Goal: Find specific page/section: Find specific page/section

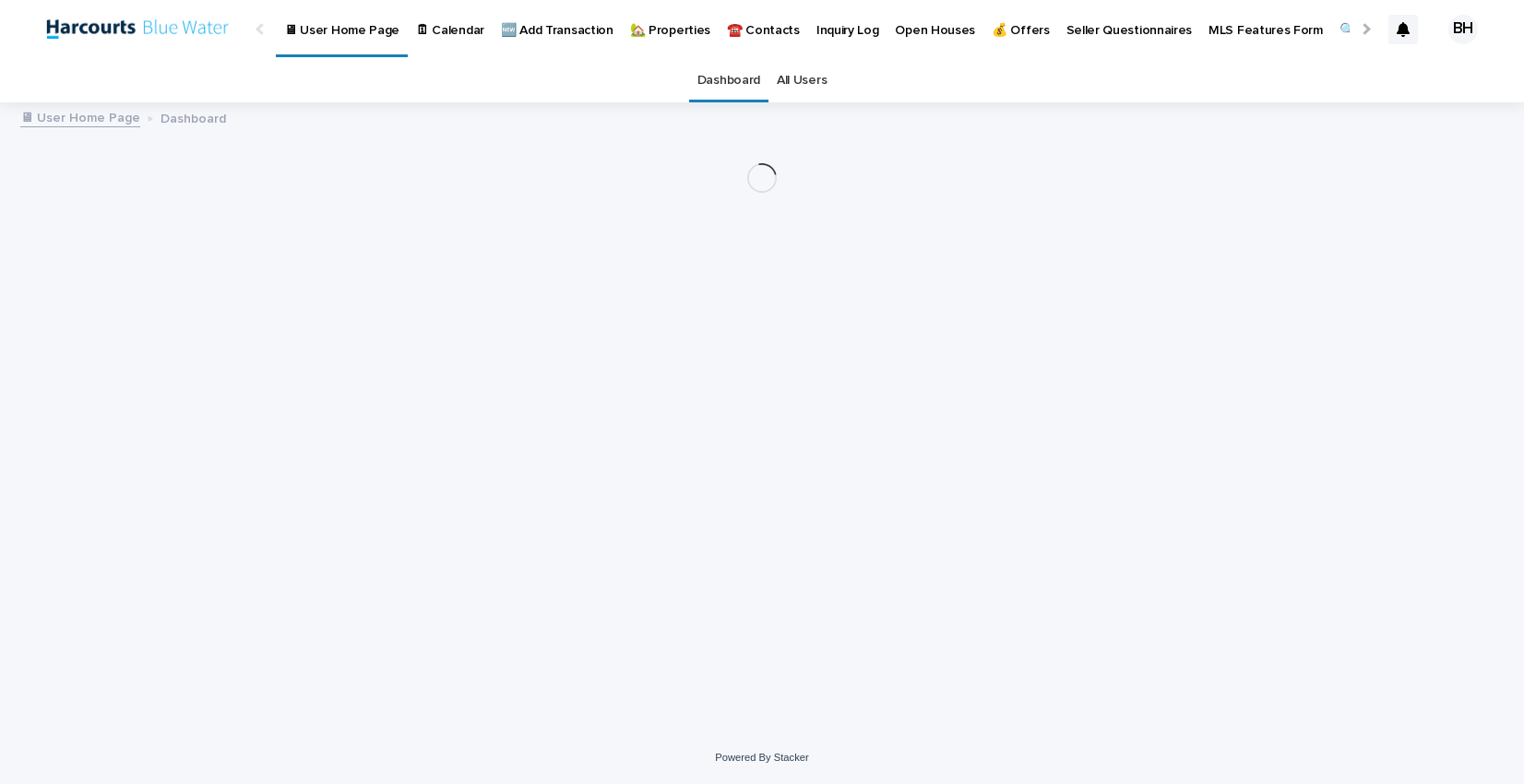
click at [657, 33] on p "🏡 Properties" at bounding box center [670, 19] width 80 height 39
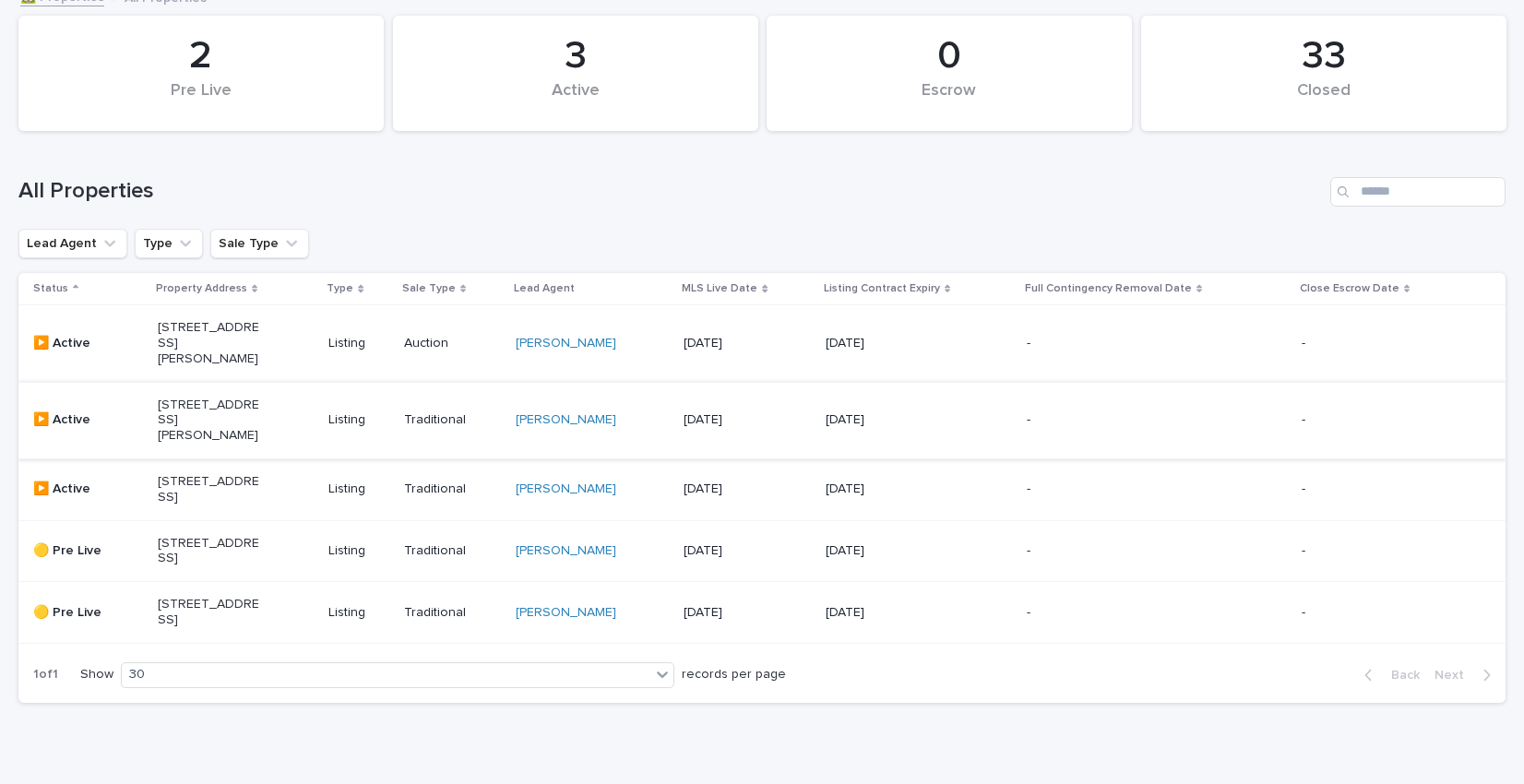
scroll to position [246, 0]
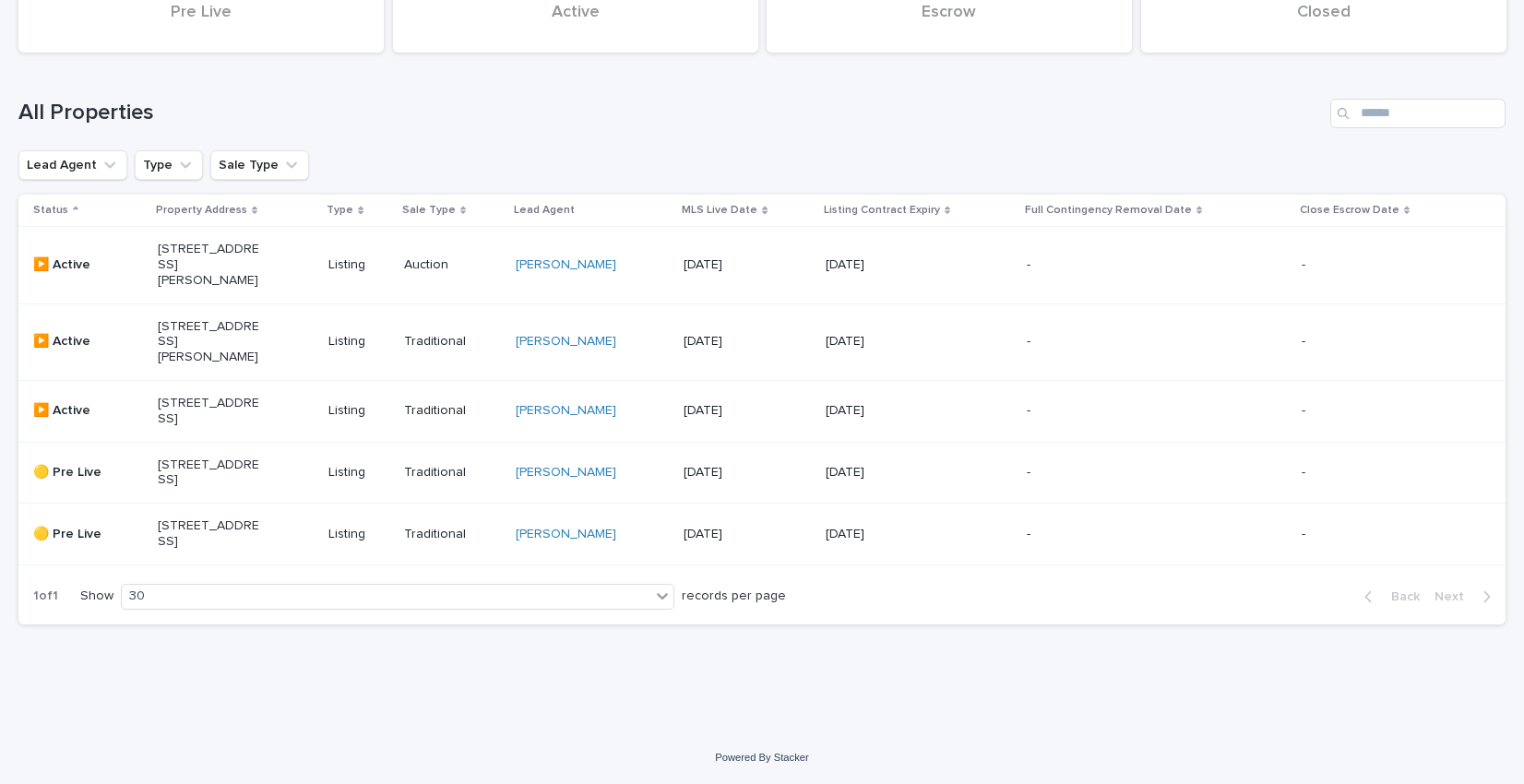
click at [215, 319] on p "[STREET_ADDRESS][PERSON_NAME]" at bounding box center [209, 342] width 103 height 46
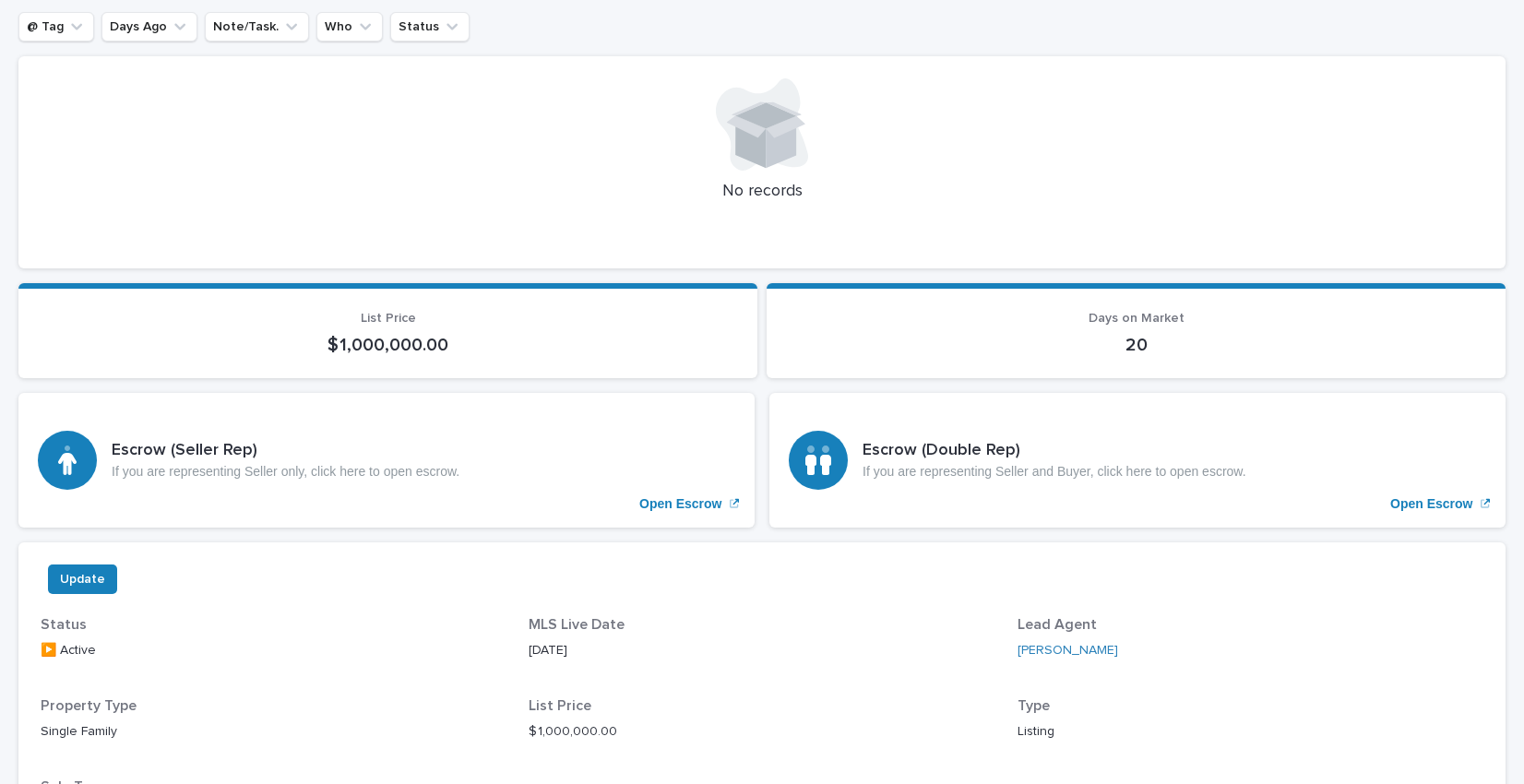
scroll to position [919, 0]
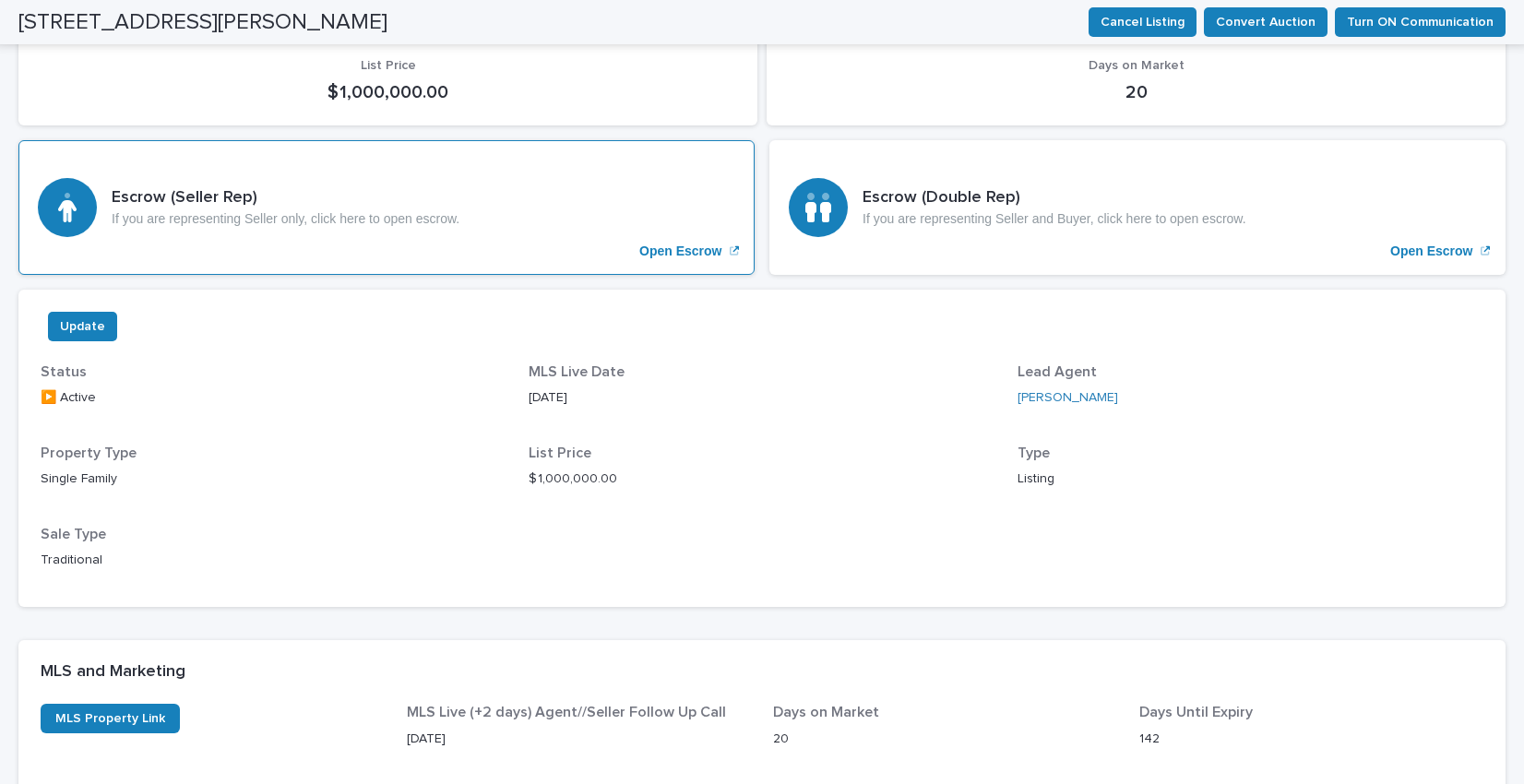
click at [370, 237] on div "Escrow (Seller Rep) If you are representing Seller only, click here to open esc…" at bounding box center [386, 206] width 737 height 135
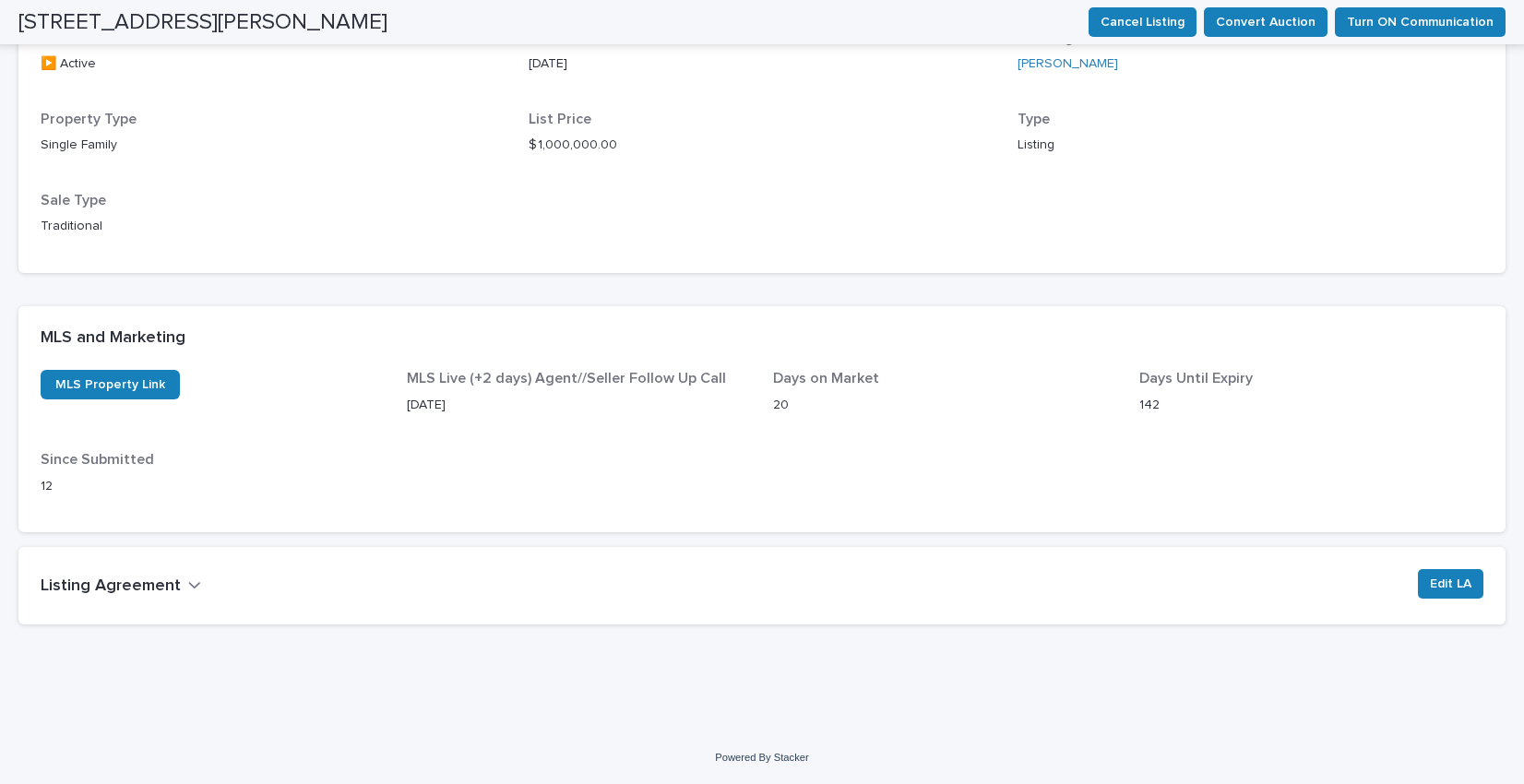
click at [171, 582] on h2 "Listing Agreement" at bounding box center [111, 587] width 140 height 20
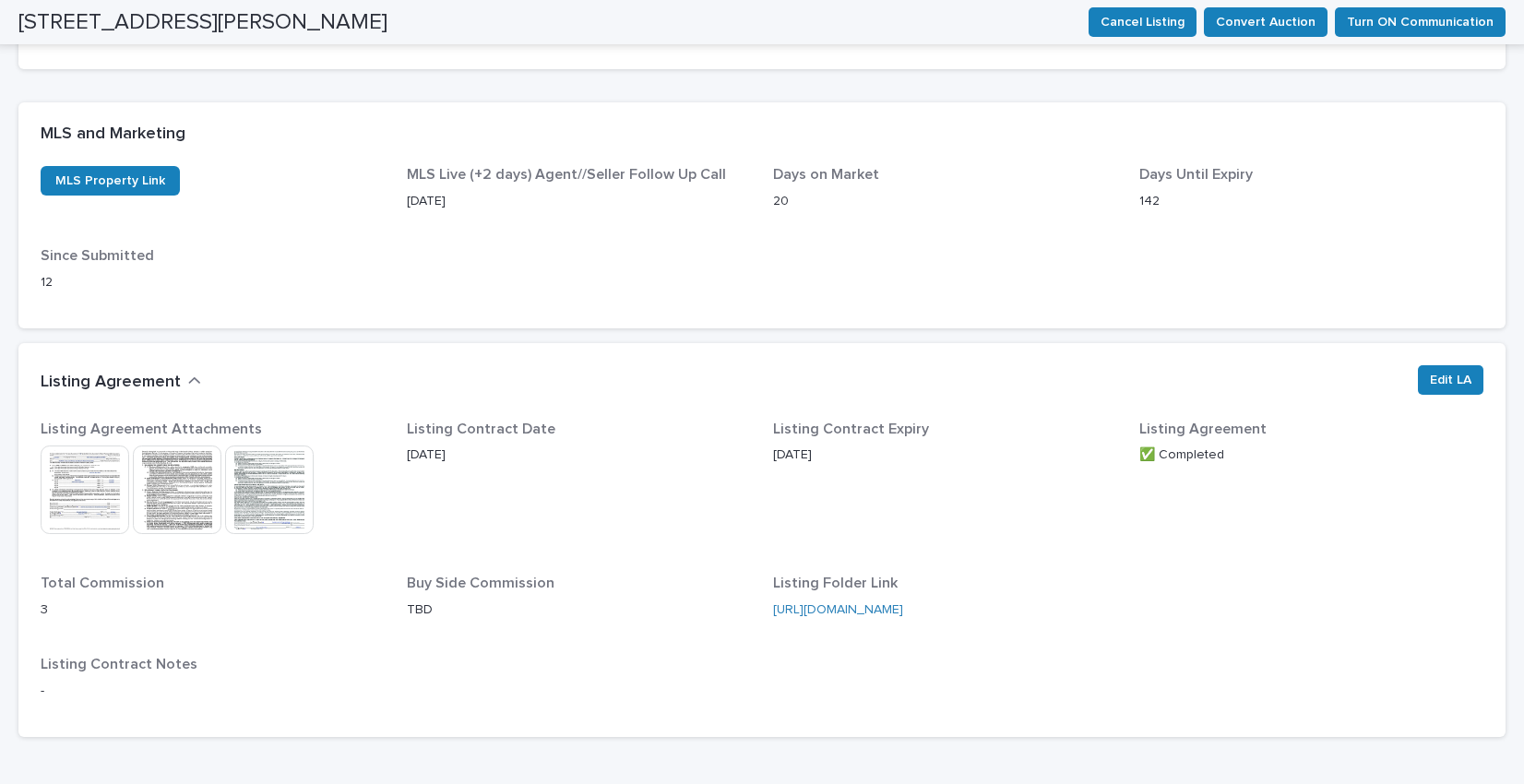
scroll to position [1548, 0]
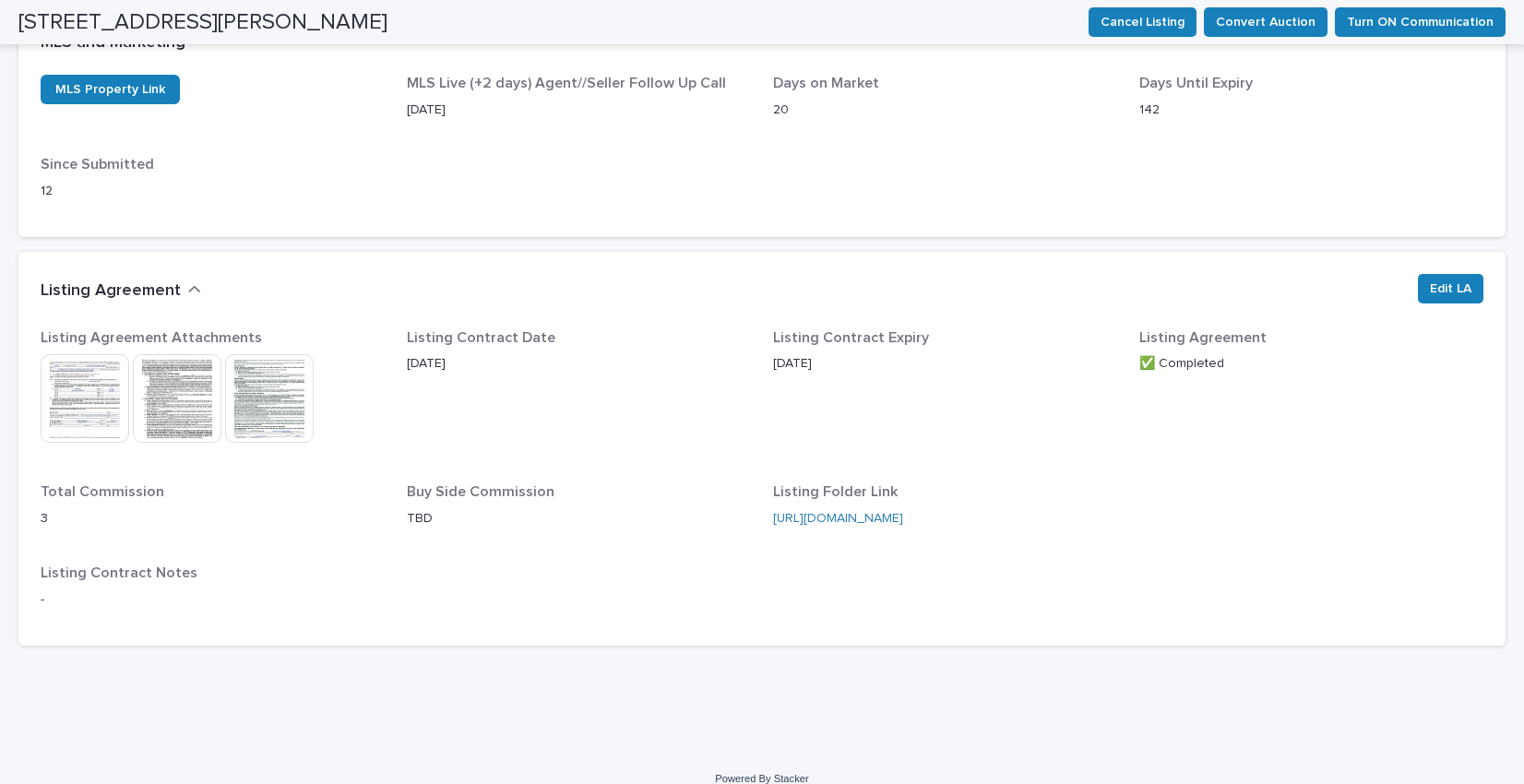
click at [130, 380] on div at bounding box center [87, 398] width 92 height 89
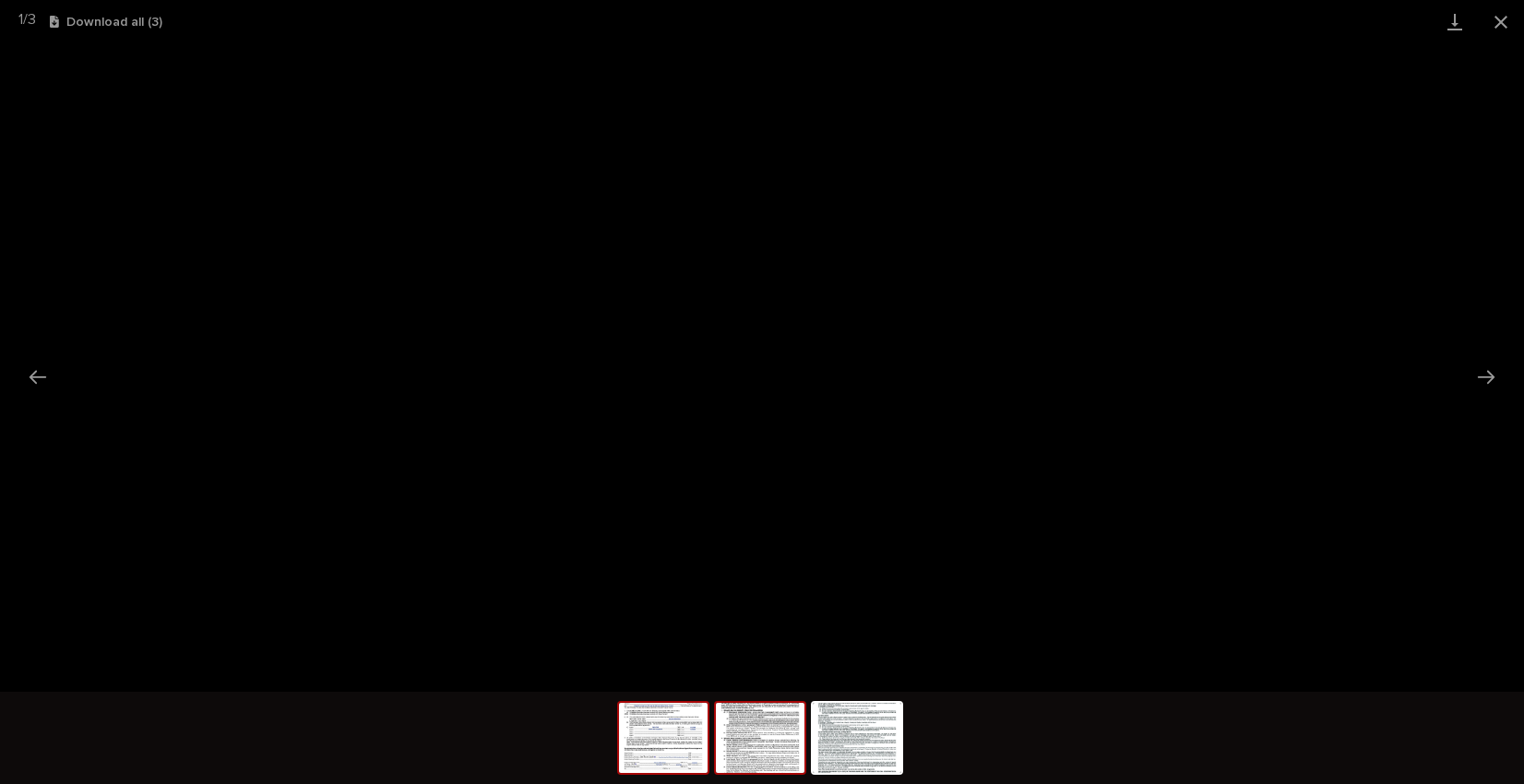
click at [769, 724] on img at bounding box center [760, 737] width 89 height 70
click at [868, 743] on img at bounding box center [856, 737] width 89 height 70
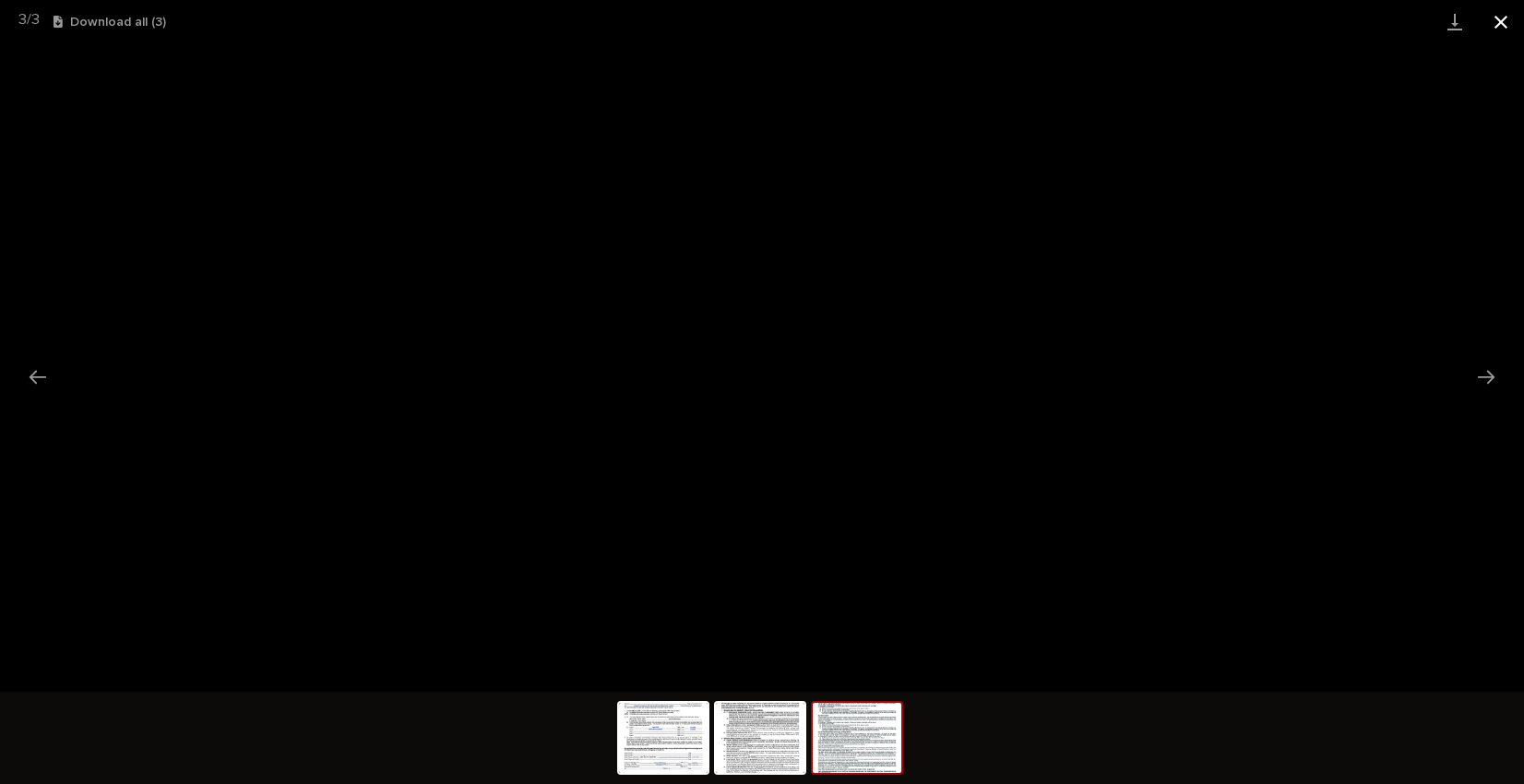
click at [1503, 19] on button "Close gallery" at bounding box center [1501, 21] width 46 height 43
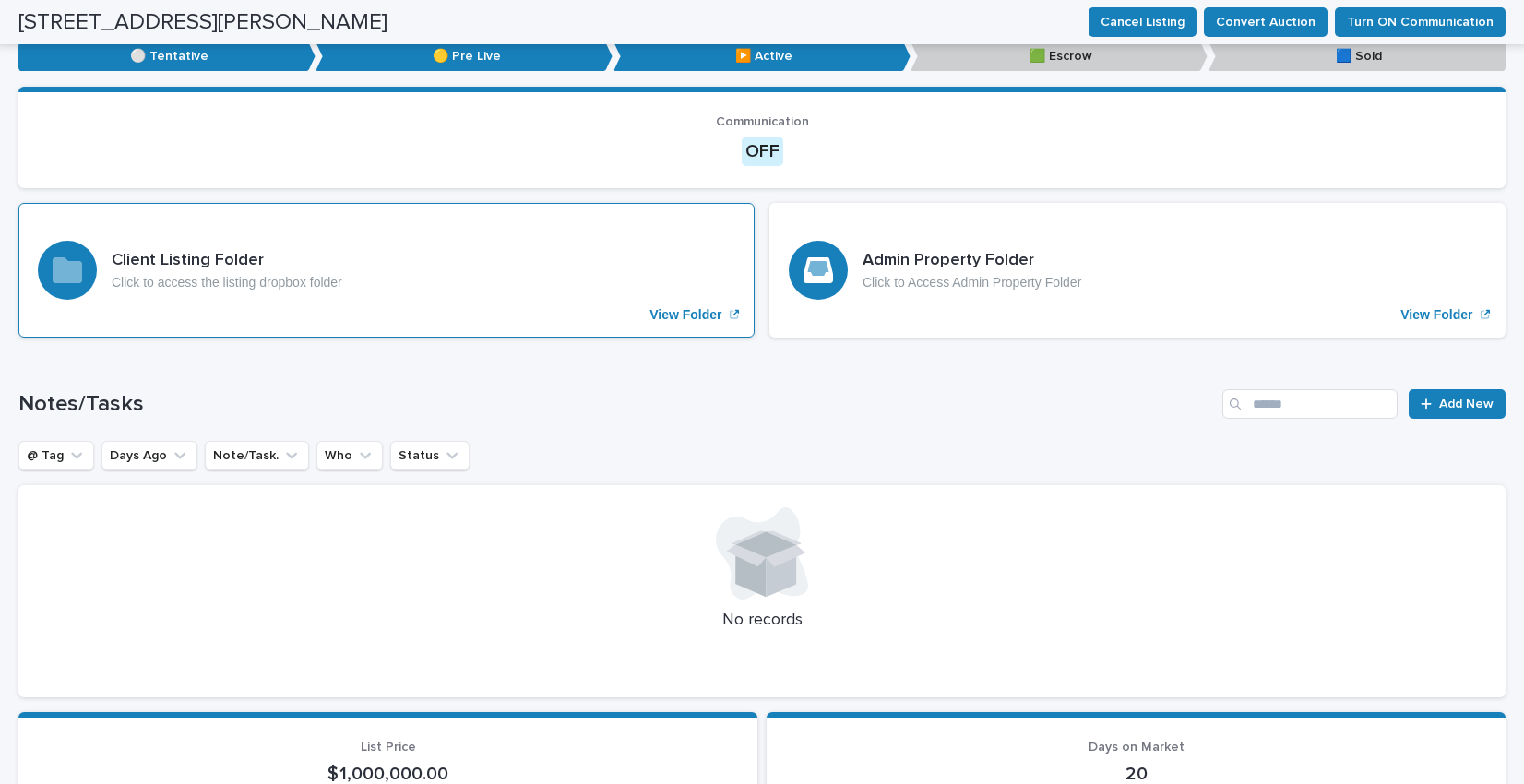
scroll to position [0, 0]
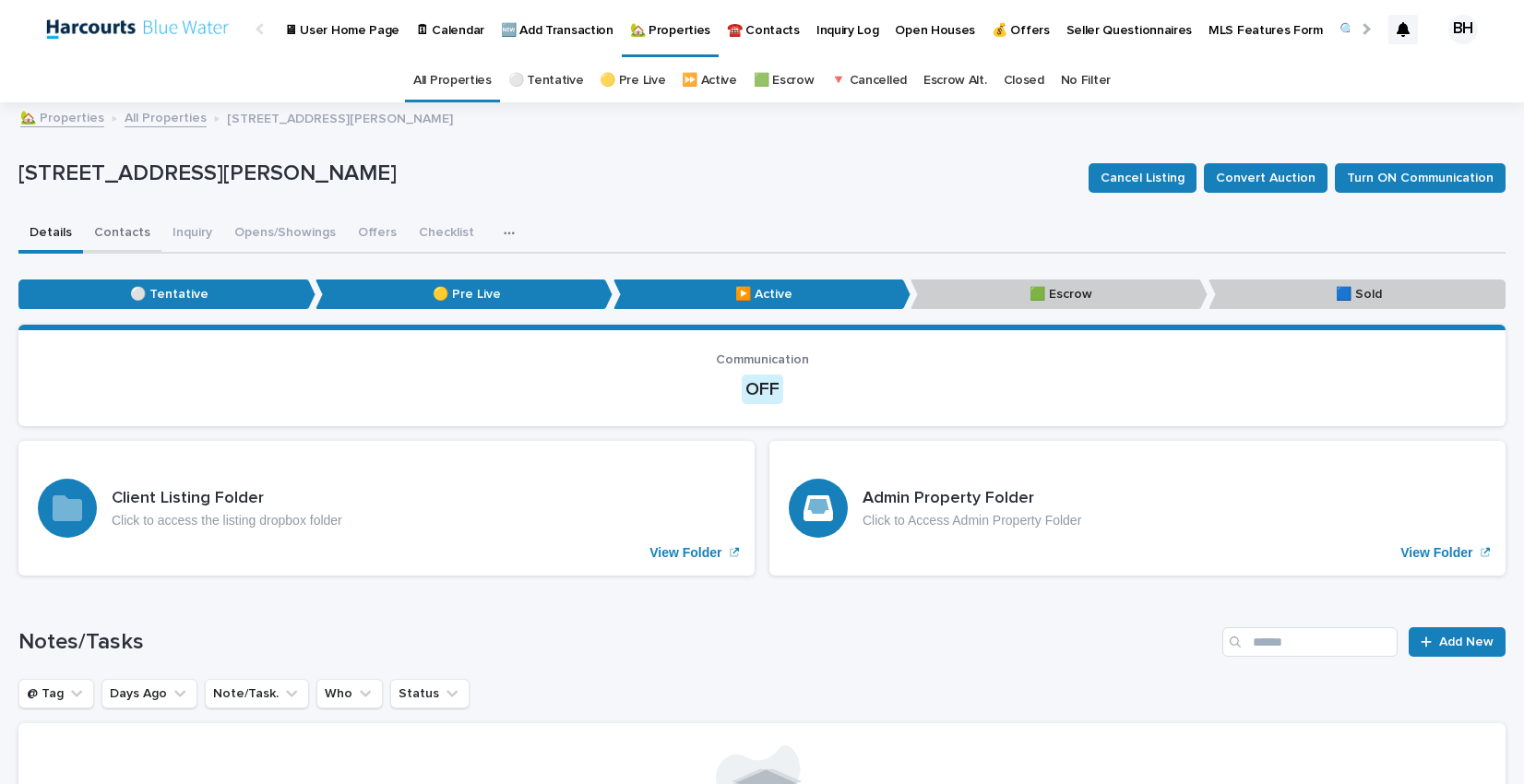
click at [119, 225] on button "Contacts" at bounding box center [122, 233] width 79 height 39
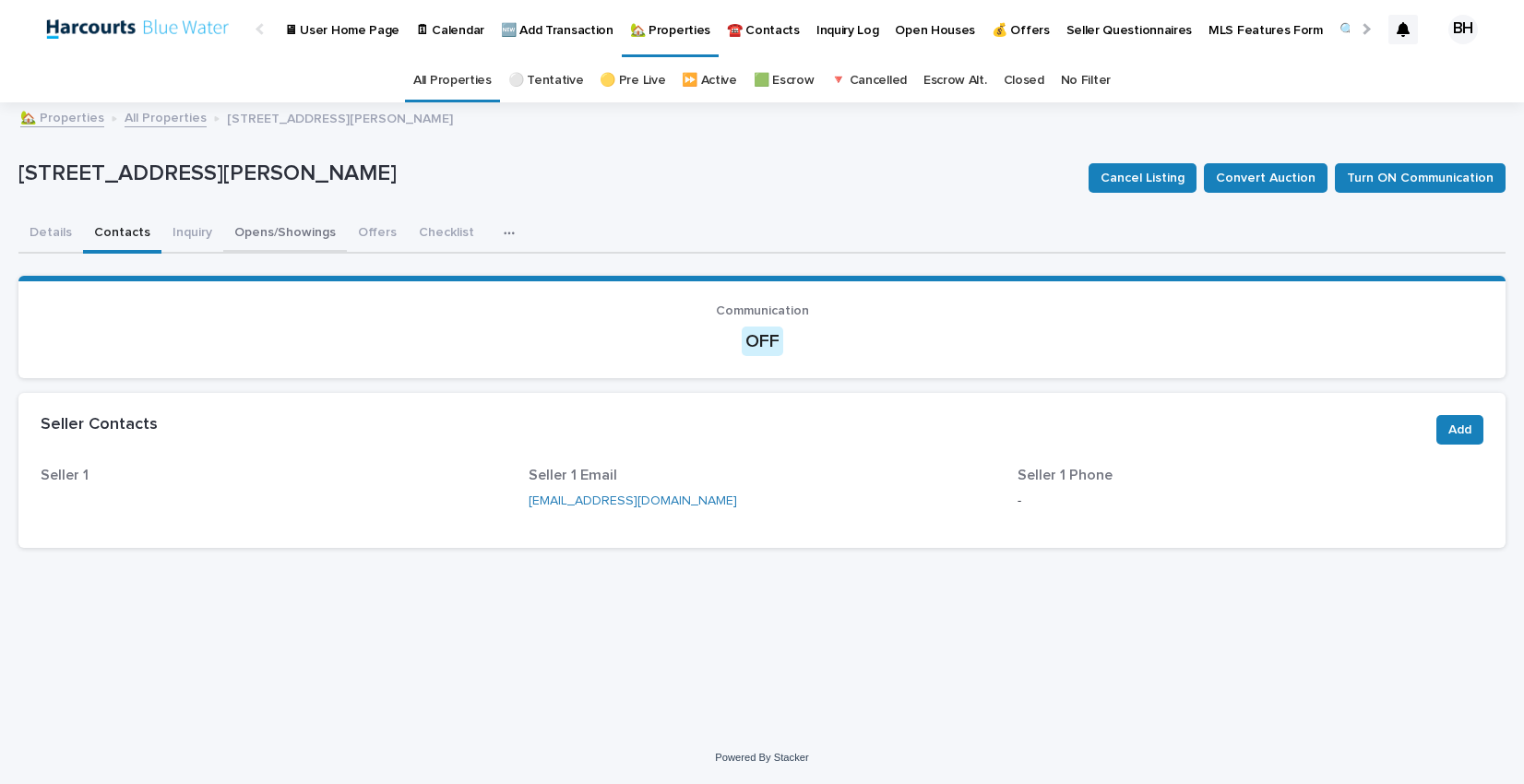
click at [224, 234] on button "Opens/Showings" at bounding box center [285, 233] width 124 height 39
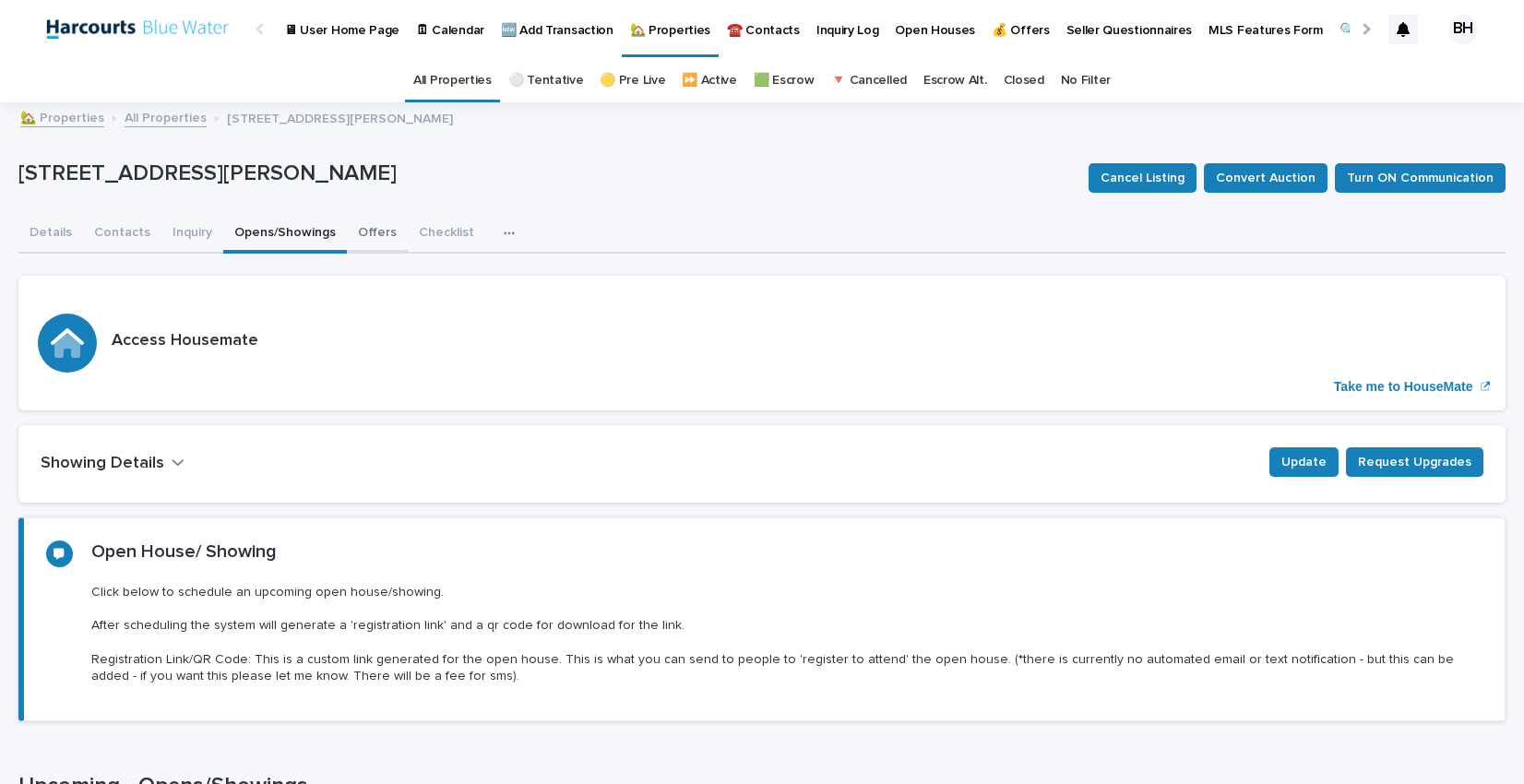
click at [368, 239] on button "Offers" at bounding box center [377, 233] width 61 height 39
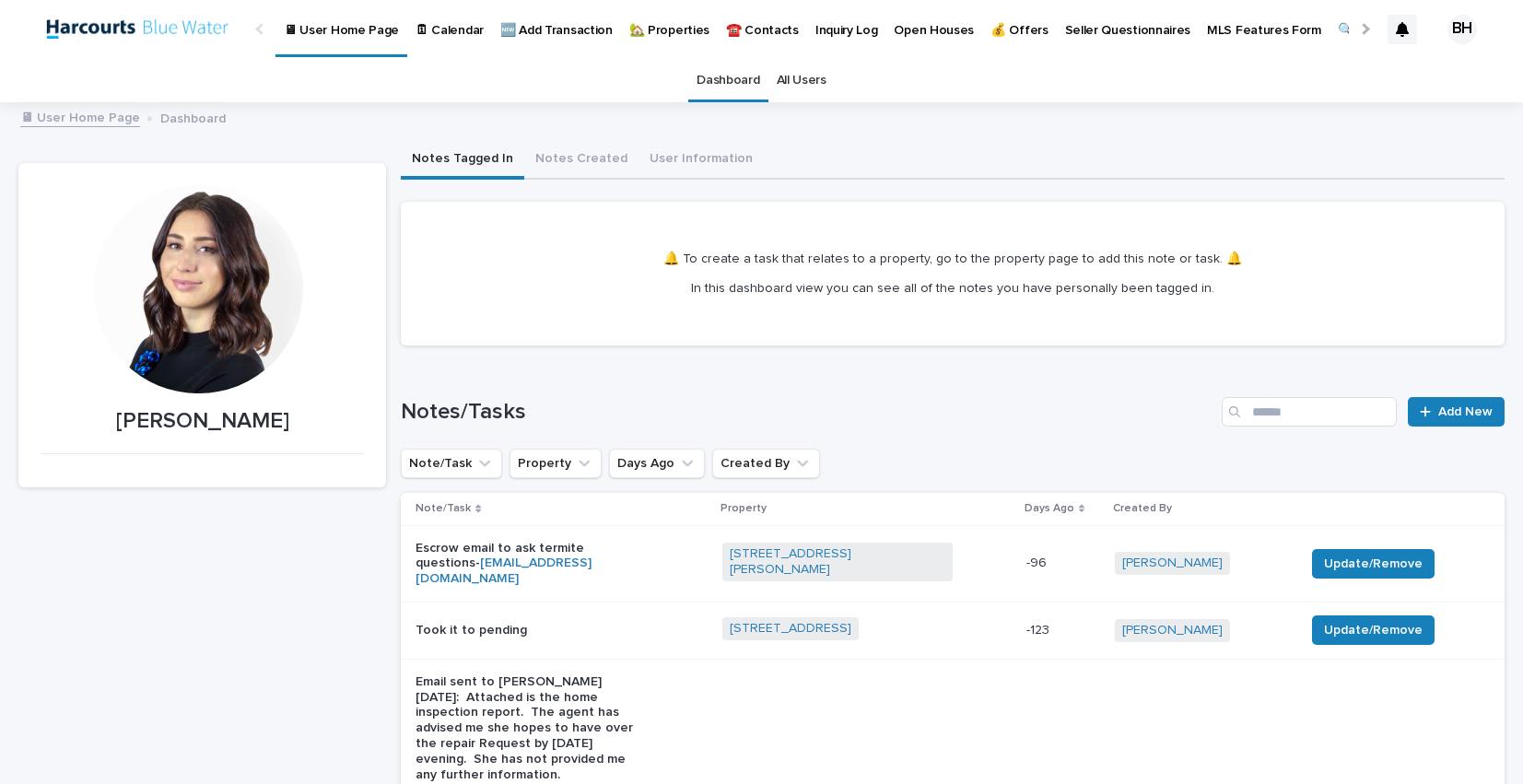
click at [650, 21] on p "🏡 Properties" at bounding box center [669, 19] width 80 height 39
click at [899, 451] on div "Note/Task Property Days Ago Created By" at bounding box center [952, 463] width 1103 height 30
click at [649, 20] on p "🏡 Properties" at bounding box center [669, 19] width 80 height 39
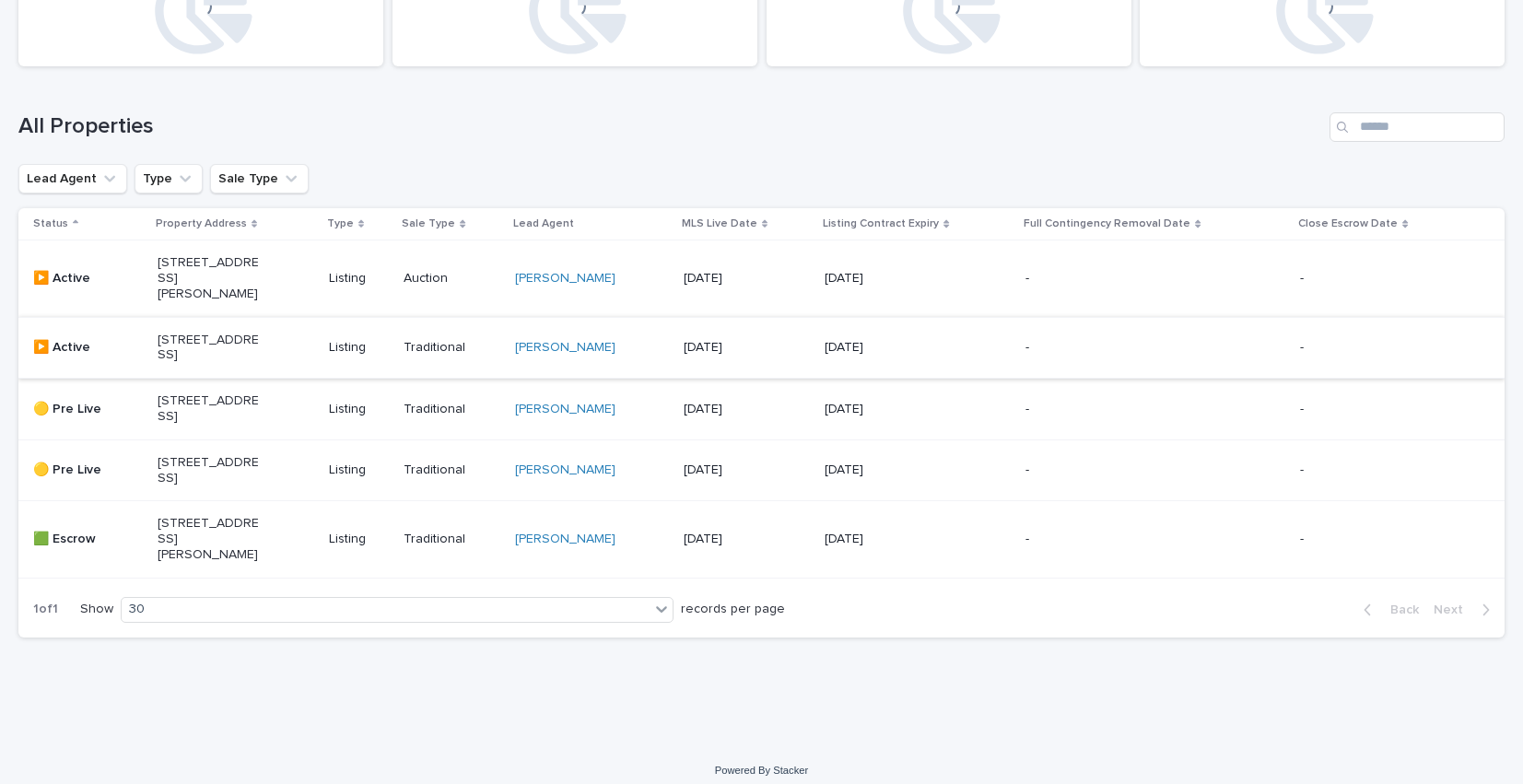
scroll to position [194, 0]
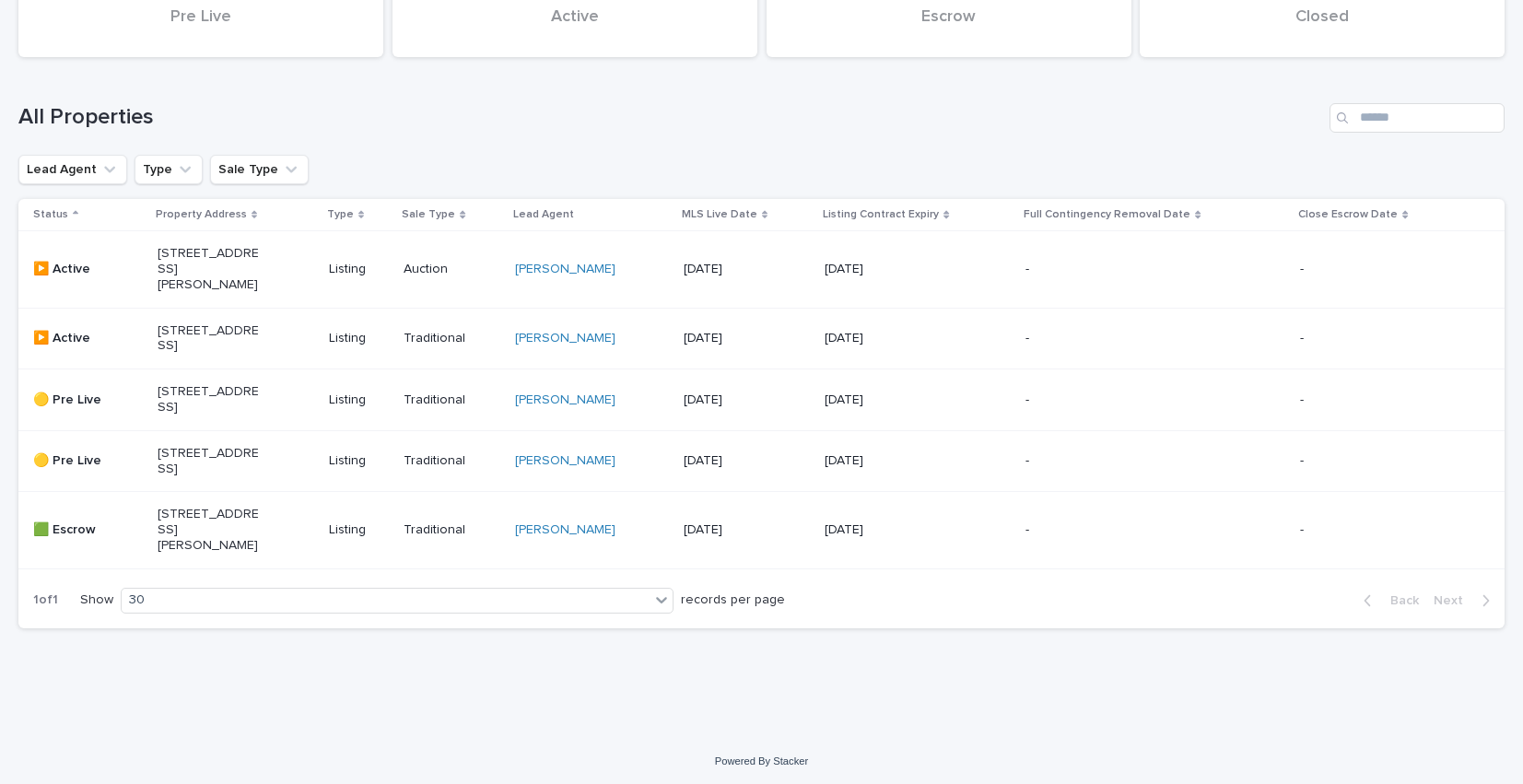
click at [756, 135] on div "All Properties" at bounding box center [761, 111] width 1486 height 89
